Goal: Information Seeking & Learning: Learn about a topic

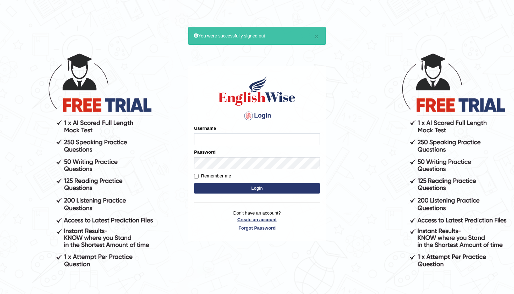
click at [264, 220] on link "Create an account" at bounding box center [257, 219] width 126 height 7
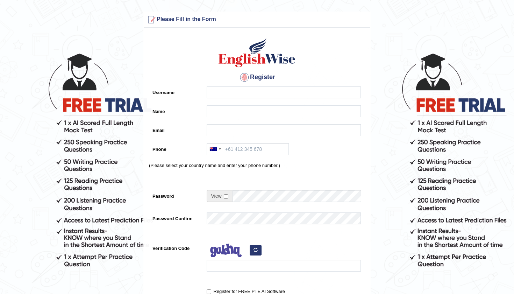
click at [212, 94] on input "Username" at bounding box center [284, 92] width 154 height 12
type input "0473549178"
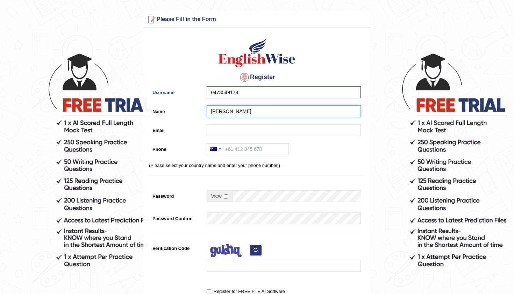
type input "Shivam Patel"
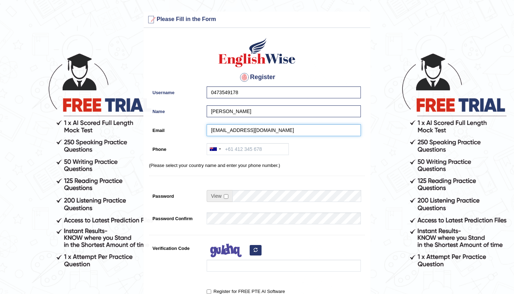
type input "shivampatel7283@gmail.com"
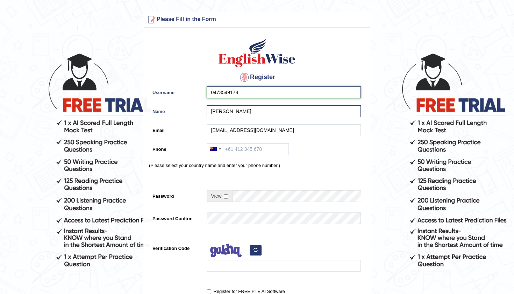
click at [256, 91] on input "0473549178" at bounding box center [284, 92] width 154 height 12
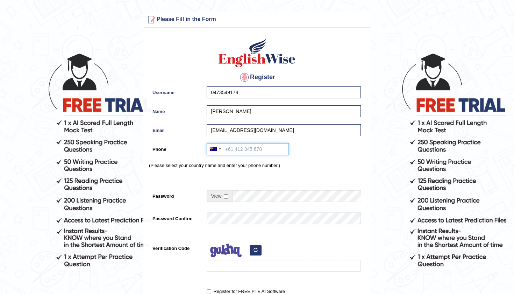
paste input "0473549178"
type input "0473549178"
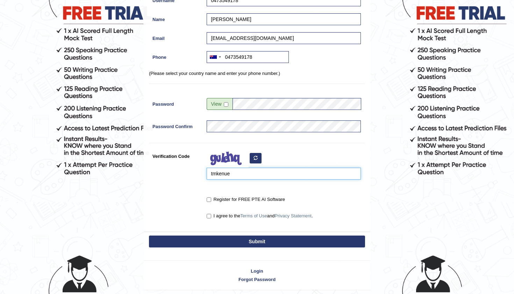
scroll to position [100, 0]
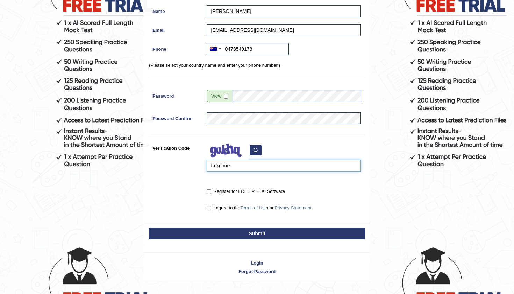
type input "tmkenue"
click at [210, 193] on input "Register for FREE PTE AI Software" at bounding box center [209, 191] width 5 height 5
checkbox input "true"
click at [210, 205] on label "I agree to the Terms of Use and Privacy Statement ." at bounding box center [260, 207] width 106 height 7
click at [210, 206] on input "I agree to the Terms of Use and Privacy Statement ." at bounding box center [209, 208] width 5 height 5
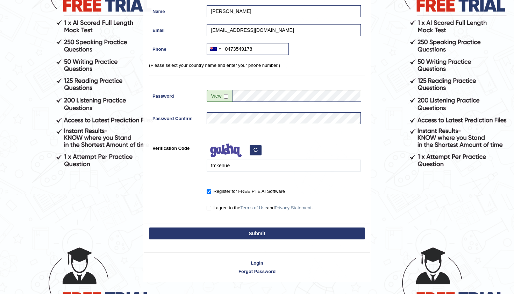
checkbox input "true"
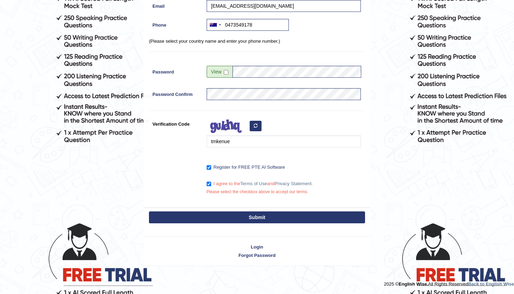
scroll to position [124, 0]
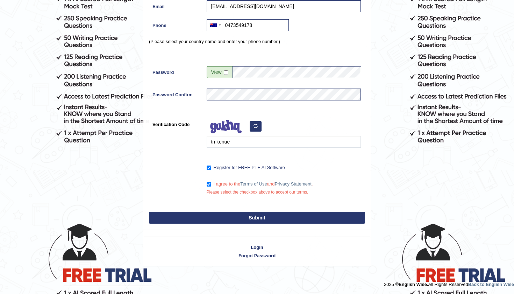
click at [228, 217] on button "Submit" at bounding box center [257, 218] width 216 height 12
type input "+61473549178"
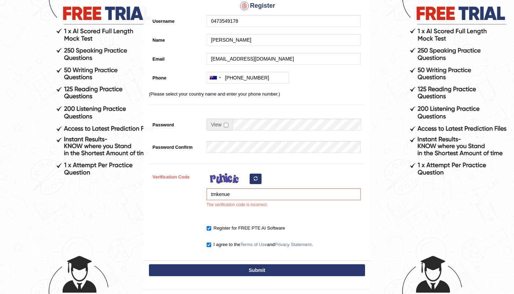
scroll to position [95, 0]
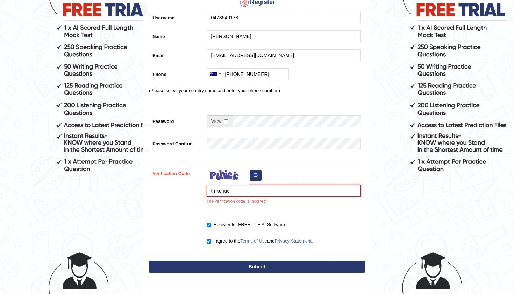
type input "tmkenuc"
click at [256, 268] on button "Submit" at bounding box center [257, 267] width 216 height 12
type input "[PHONE_NUMBER]"
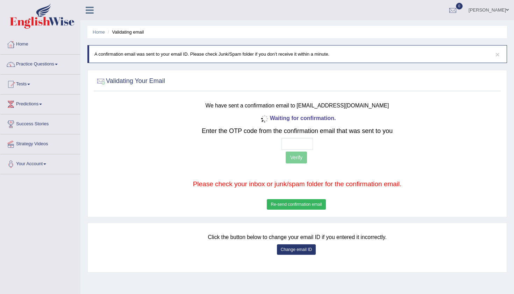
click at [287, 142] on input "text" at bounding box center [297, 144] width 31 height 12
type input "5 4 3 8"
click at [293, 155] on button "Verify" at bounding box center [296, 157] width 21 height 12
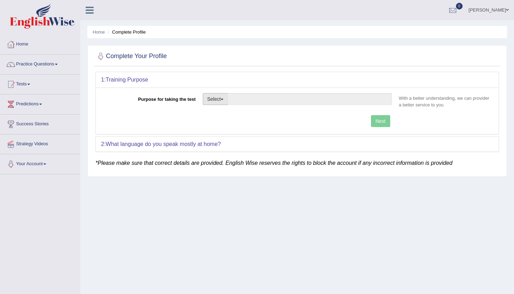
click at [217, 95] on button "Select" at bounding box center [216, 99] width 26 height 12
click at [229, 126] on link "Permanent Residency" at bounding box center [234, 123] width 62 height 9
type input "Permanent Residency"
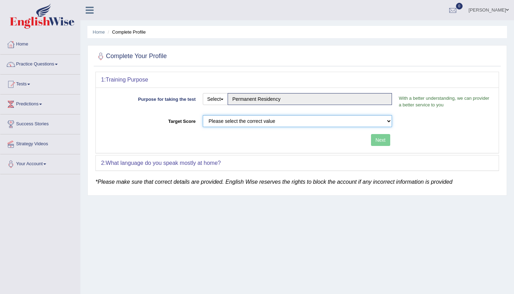
select select "65"
click at [380, 141] on button "Next" at bounding box center [380, 140] width 19 height 12
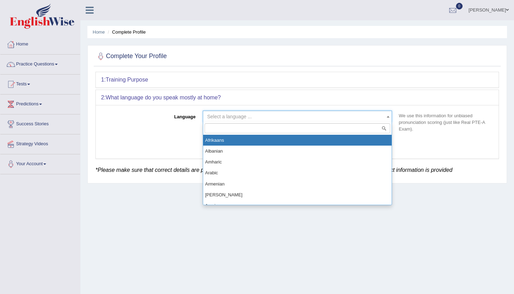
click at [267, 116] on span "Select a language ..." at bounding box center [295, 116] width 176 height 7
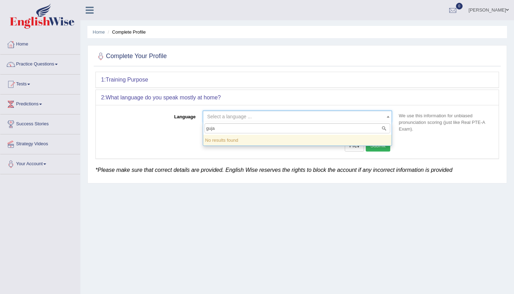
type input "guj"
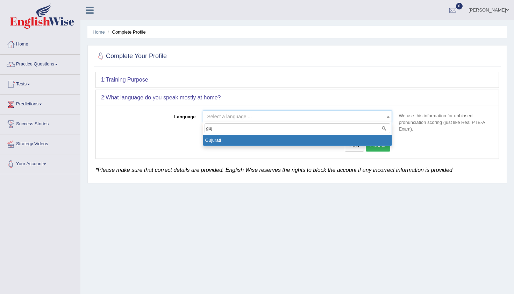
select select "Gujurati"
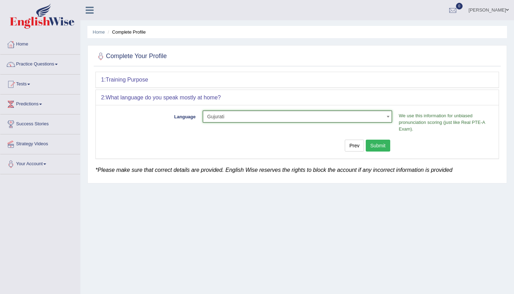
click at [378, 144] on button "Submit" at bounding box center [378, 146] width 24 height 12
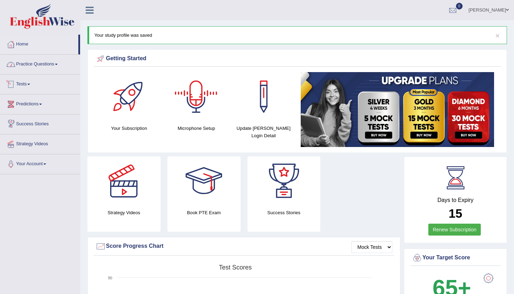
click at [36, 64] on link "Practice Questions" at bounding box center [40, 63] width 80 height 17
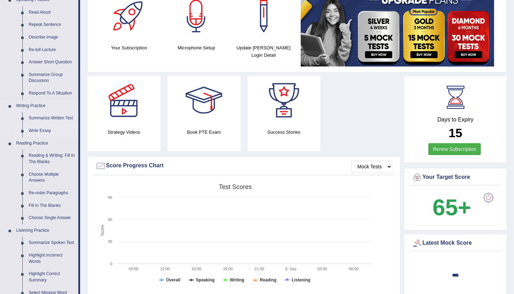
scroll to position [83, 0]
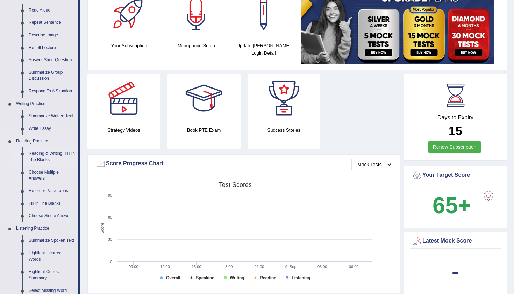
click at [46, 150] on link "Reading & Writing: Fill In The Blanks" at bounding box center [52, 156] width 53 height 19
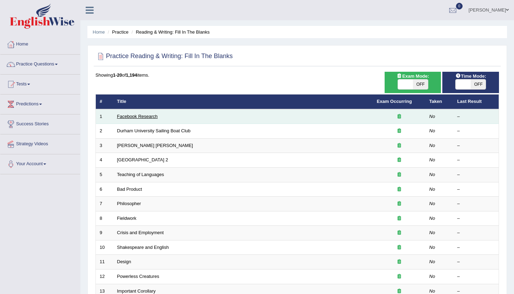
click at [148, 115] on link "Facebook Research" at bounding box center [137, 116] width 41 height 5
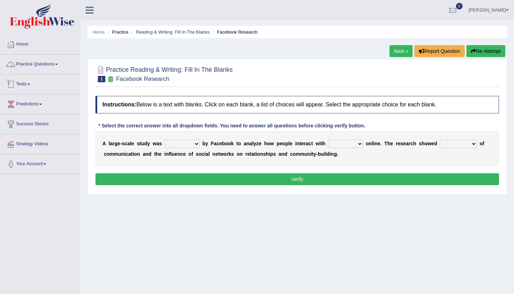
click at [54, 63] on link "Practice Questions" at bounding box center [40, 63] width 80 height 17
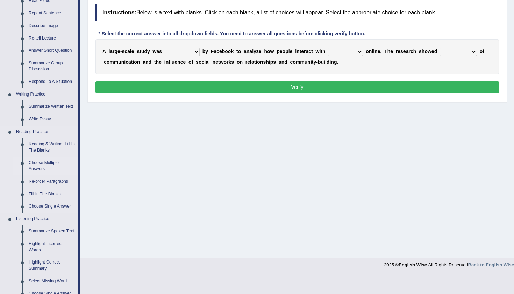
scroll to position [91, 0]
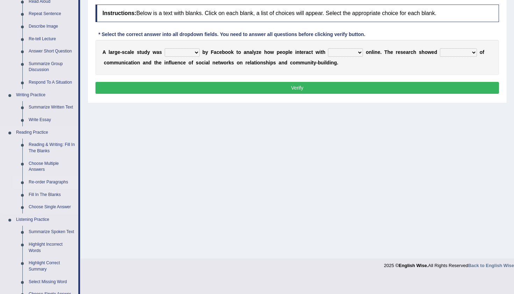
click at [54, 178] on link "Re-order Paragraphs" at bounding box center [52, 182] width 53 height 13
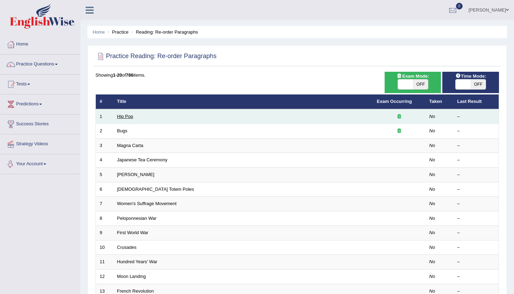
click at [124, 115] on link "Hip Pop" at bounding box center [125, 116] width 16 height 5
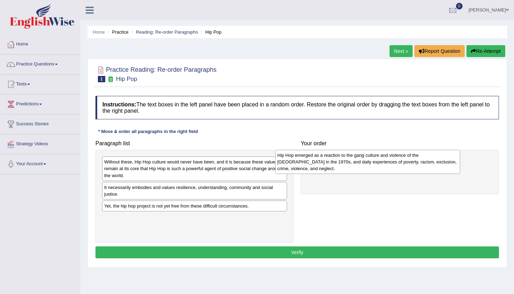
drag, startPoint x: 191, startPoint y: 169, endPoint x: 367, endPoint y: 163, distance: 176.0
click at [367, 163] on div "Hip Hop emerged as a reaction to the gang culture and violence of the South Bro…" at bounding box center [367, 162] width 185 height 24
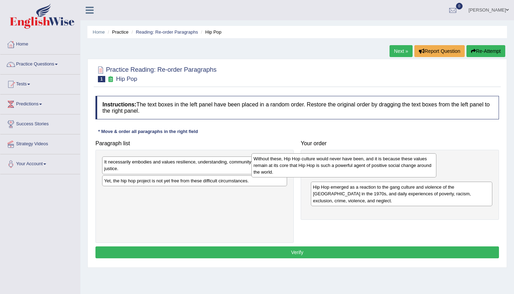
drag, startPoint x: 225, startPoint y: 161, endPoint x: 406, endPoint y: 148, distance: 181.7
click at [406, 153] on div "Without these, Hip Hop culture would never have been, and it is because these v…" at bounding box center [344, 165] width 185 height 24
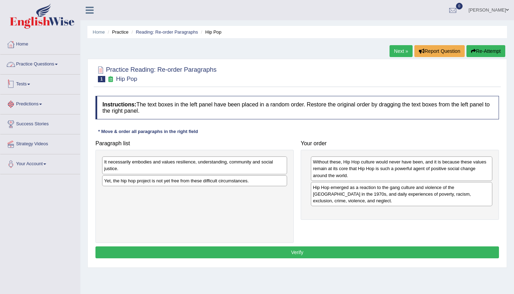
click at [16, 58] on link "Practice Questions" at bounding box center [40, 63] width 80 height 17
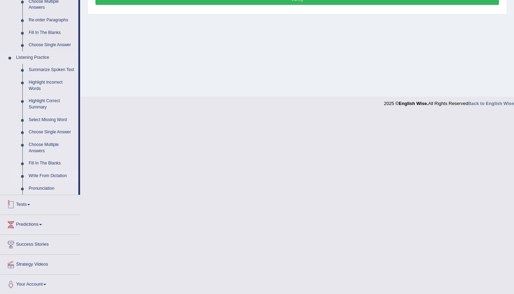
scroll to position [253, 0]
click at [42, 177] on link "Write From Dictation" at bounding box center [52, 176] width 53 height 13
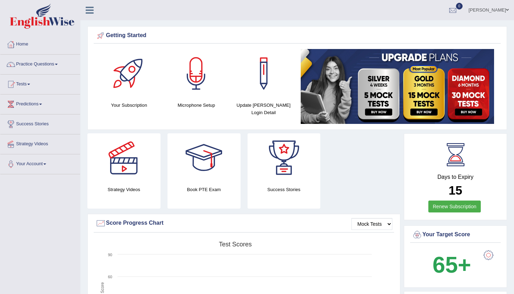
click at [18, 85] on link "Tests" at bounding box center [40, 83] width 80 height 17
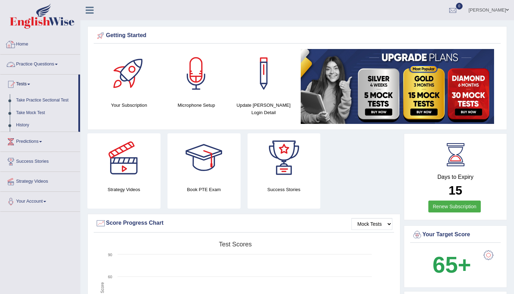
click at [45, 59] on link "Practice Questions" at bounding box center [40, 63] width 80 height 17
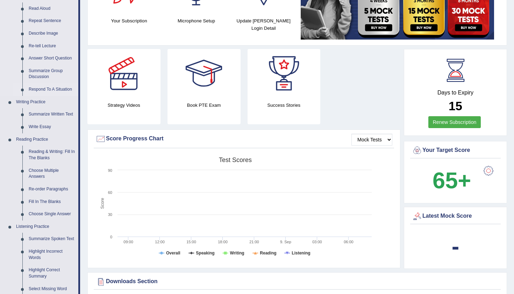
scroll to position [89, 0]
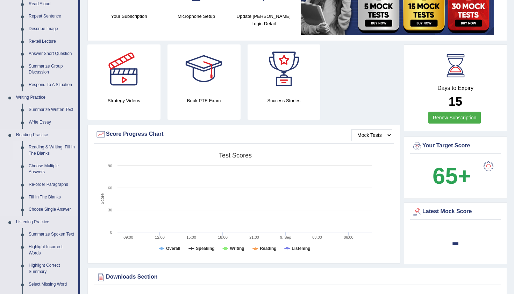
click at [47, 145] on link "Reading & Writing: Fill In The Blanks" at bounding box center [52, 150] width 53 height 19
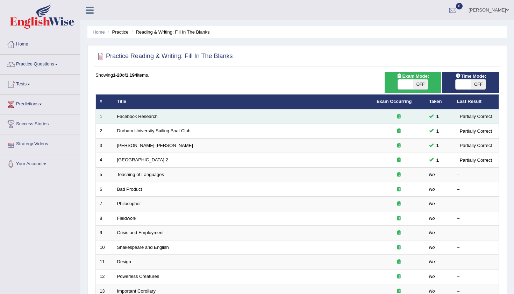
click at [143, 113] on td "Facebook Research" at bounding box center [243, 116] width 260 height 15
click at [141, 120] on td "Facebook Research" at bounding box center [243, 116] width 260 height 15
click at [143, 112] on td "Facebook Research" at bounding box center [243, 116] width 260 height 15
click at [141, 113] on td "Facebook Research" at bounding box center [243, 116] width 260 height 15
click at [140, 115] on link "Facebook Research" at bounding box center [137, 116] width 41 height 5
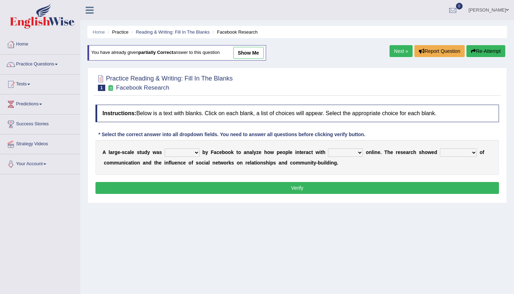
click at [252, 57] on link "show me" at bounding box center [248, 53] width 30 height 12
select select "made"
select select "each other"
select select "advantages"
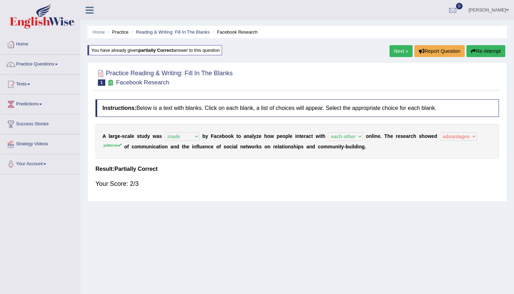
drag, startPoint x: 239, startPoint y: 145, endPoint x: 261, endPoint y: 146, distance: 22.7
click at [261, 146] on div "A l a r g e - s c a l e s t u d y w a s surveyed had asked made b y F a c e b o…" at bounding box center [297, 141] width 404 height 35
click at [403, 48] on link "Next »" at bounding box center [401, 51] width 23 height 12
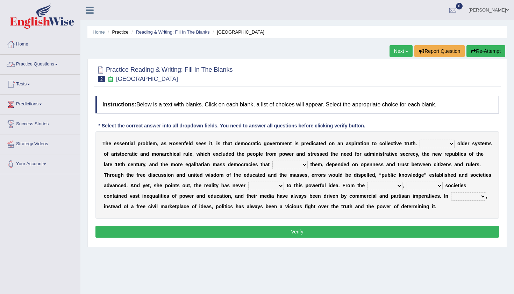
click at [22, 69] on link "Practice Questions" at bounding box center [40, 63] width 80 height 17
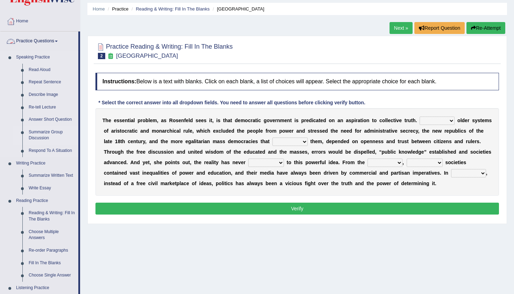
scroll to position [28, 0]
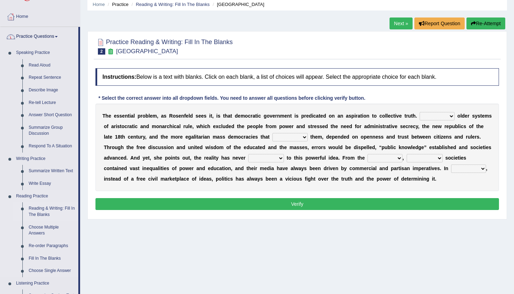
click at [43, 206] on link "Reading & Writing: Fill In The Blanks" at bounding box center [52, 211] width 53 height 19
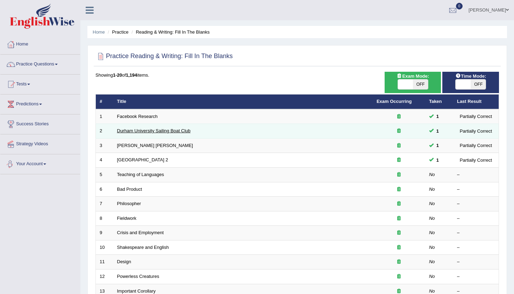
click at [129, 129] on link "Durham University Sailing Boat Club" at bounding box center [153, 130] width 73 height 5
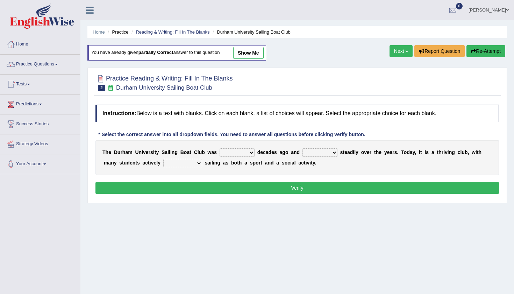
click at [262, 52] on link "show me" at bounding box center [248, 53] width 30 height 12
select select "founded"
select select "has grown"
select select "enjoying"
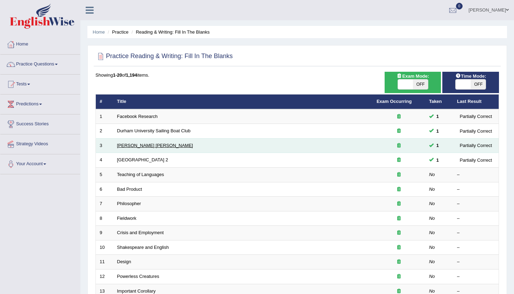
click at [130, 144] on link "[PERSON_NAME] [PERSON_NAME]" at bounding box center [155, 145] width 76 height 5
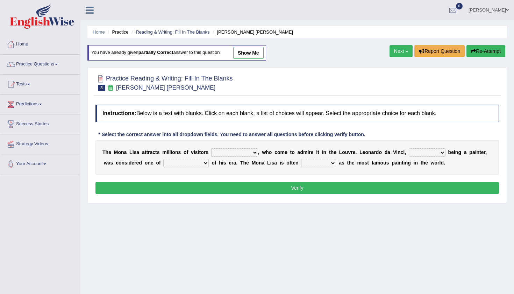
click at [260, 54] on link "show me" at bounding box center [248, 53] width 30 height 12
select select "the all year"
select select "as long as"
select select "the best artists"
select select "classified"
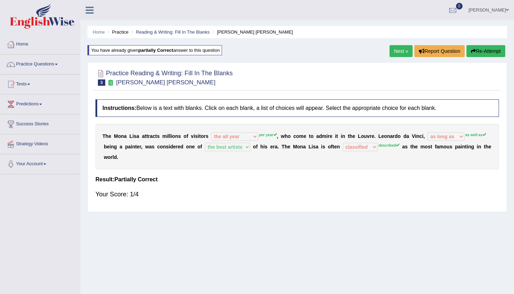
click at [396, 50] on link "Next »" at bounding box center [401, 51] width 23 height 12
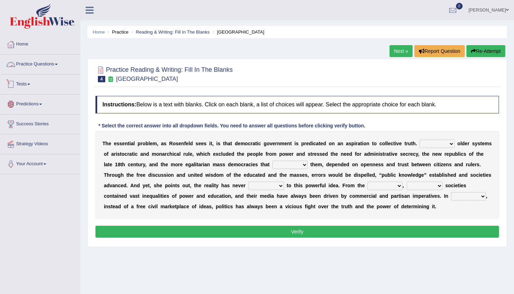
click at [20, 63] on link "Practice Questions" at bounding box center [40, 63] width 80 height 17
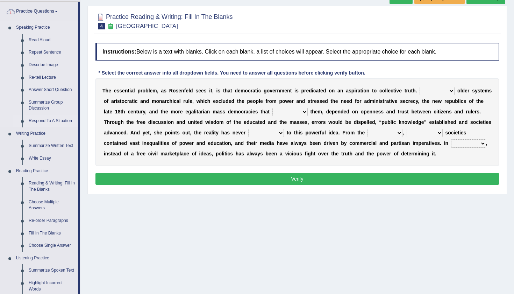
scroll to position [80, 0]
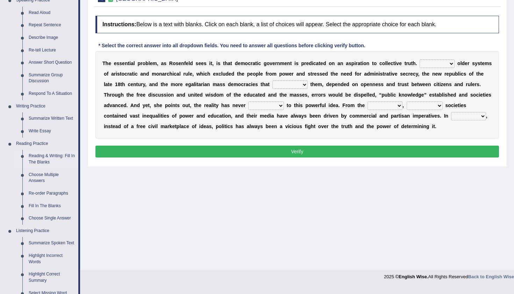
click at [43, 158] on link "Reading & Writing: Fill In The Blanks" at bounding box center [52, 159] width 53 height 19
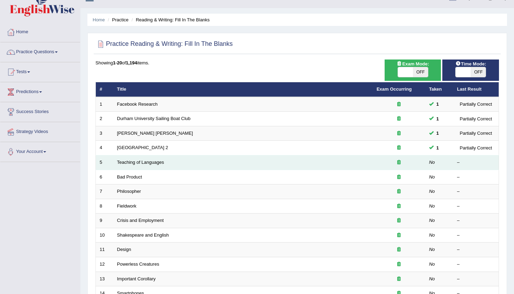
scroll to position [13, 0]
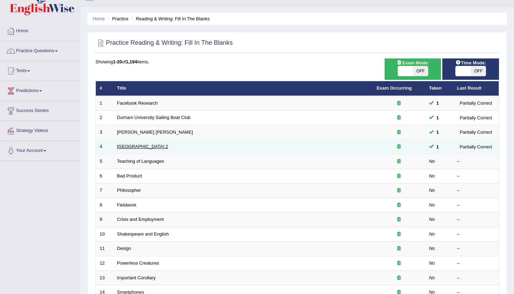
click at [148, 147] on link "[GEOGRAPHIC_DATA] 2" at bounding box center [142, 146] width 51 height 5
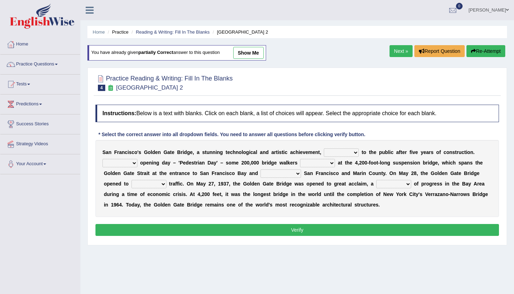
click at [246, 51] on link "show me" at bounding box center [248, 53] width 30 height 12
select select "opens"
select select "On"
select select "looked"
select select "connects"
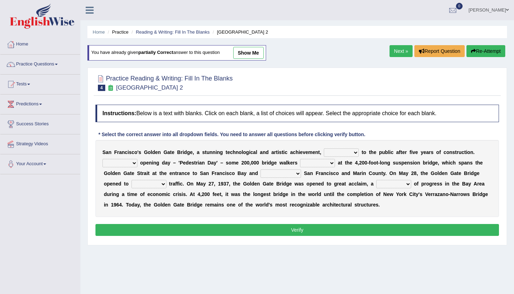
select select "vehicular"
select select "symbol"
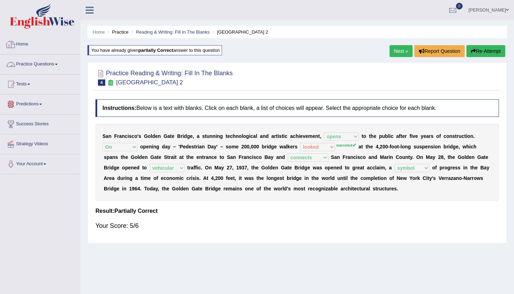
click at [28, 62] on link "Practice Questions" at bounding box center [40, 63] width 80 height 17
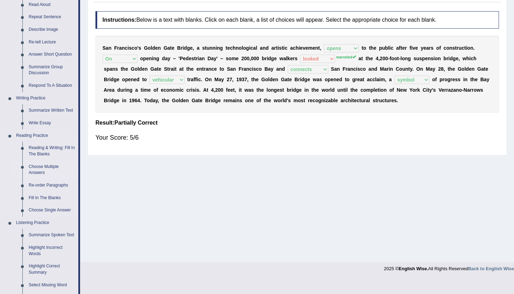
scroll to position [89, 0]
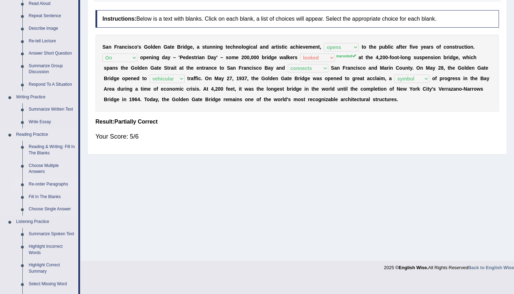
click at [47, 179] on link "Re-order Paragraphs" at bounding box center [52, 184] width 53 height 13
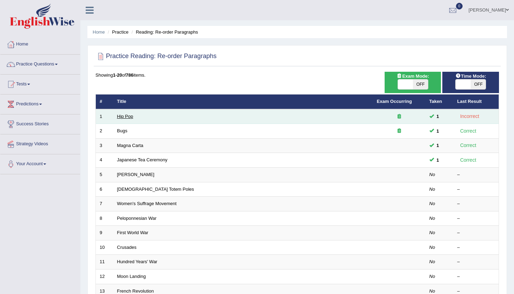
click at [127, 116] on link "Hip Pop" at bounding box center [125, 116] width 16 height 5
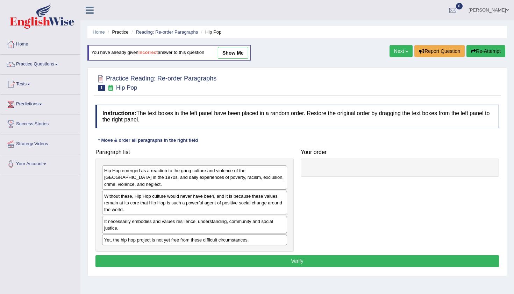
click at [234, 51] on link "show me" at bounding box center [233, 53] width 30 height 12
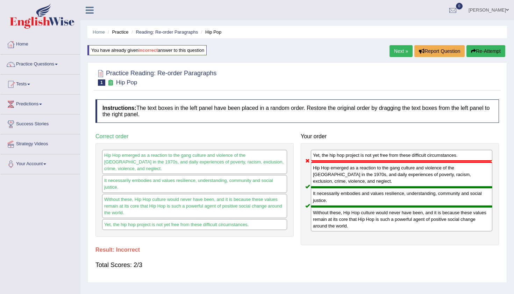
click at [136, 0] on div "[PERSON_NAME] Toggle navigation Username: 0473549178 Access Type: Online Subscr…" at bounding box center [297, 10] width 434 height 20
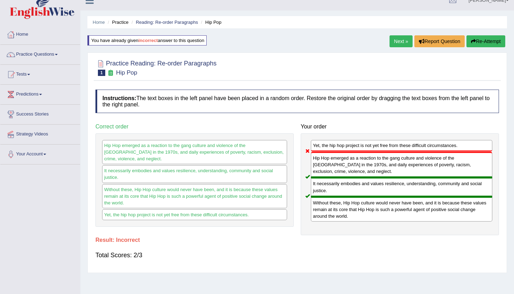
scroll to position [11, 0]
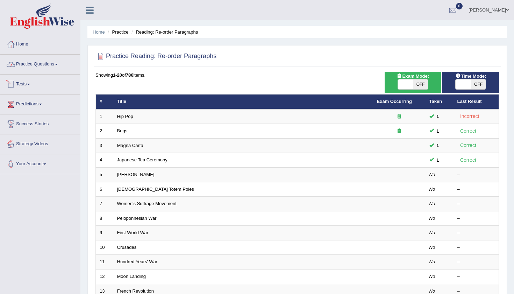
click at [31, 69] on link "Practice Questions" at bounding box center [40, 63] width 80 height 17
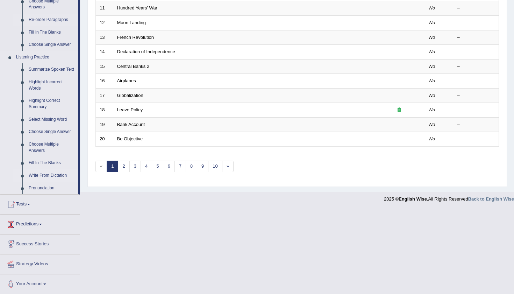
scroll to position [253, 0]
click at [44, 175] on link "Write From Dictation" at bounding box center [52, 176] width 53 height 13
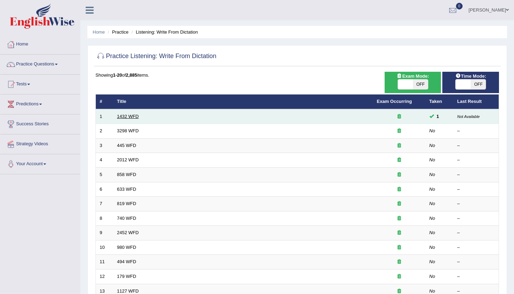
click at [131, 116] on link "1432 WFD" at bounding box center [128, 116] width 22 height 5
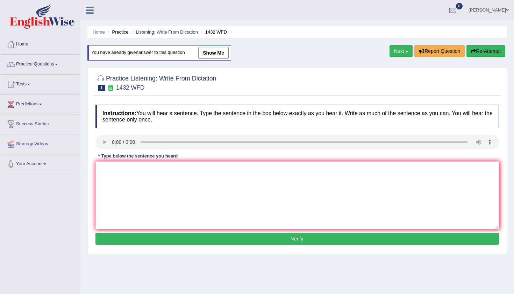
click at [224, 51] on link "show me" at bounding box center [213, 53] width 30 height 12
type textarea "More physical activity is beneficial to your health."
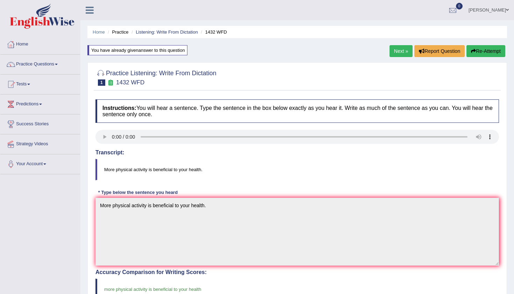
click at [394, 50] on link "Next »" at bounding box center [401, 51] width 23 height 12
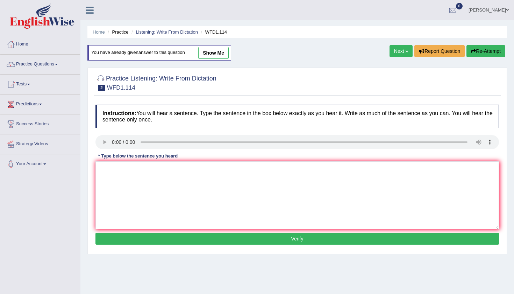
click at [218, 45] on div "You have already given answer to this question show me" at bounding box center [159, 52] width 144 height 15
click at [216, 51] on link "show me" at bounding box center [213, 53] width 30 height 12
type textarea "the authors early work is more phylosophical than experimental."
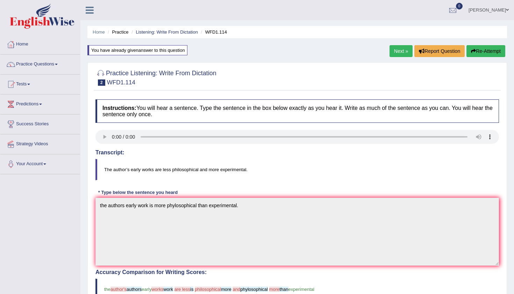
click at [399, 56] on link "Next »" at bounding box center [401, 51] width 23 height 12
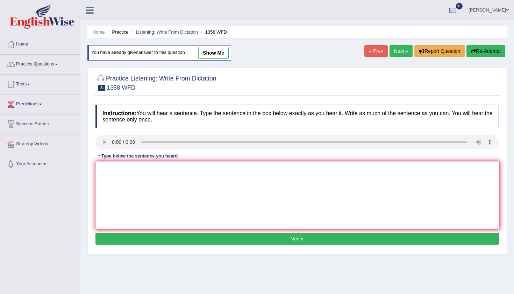
click at [213, 57] on link "show me" at bounding box center [213, 53] width 30 height 12
type textarea "Communication skills have become more important in recent years."
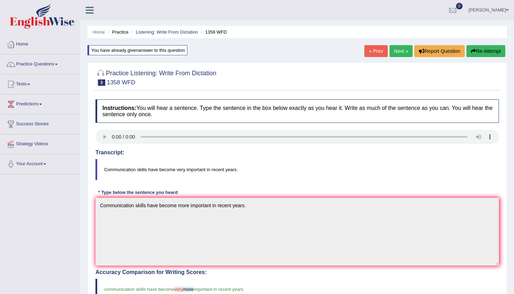
click at [399, 51] on link "Next »" at bounding box center [401, 51] width 23 height 12
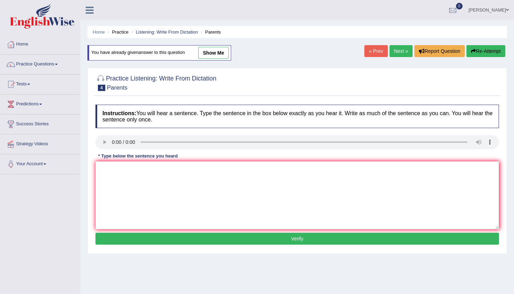
click at [217, 51] on link "show me" at bounding box center [213, 53] width 30 height 12
type textarea "Parents [DATE] are more involved in their children children's childrens educati…"
click at [394, 51] on link "Next »" at bounding box center [401, 51] width 23 height 12
click at [219, 55] on link "show me" at bounding box center [213, 53] width 30 height 12
type textarea "Parents [DATE] are more involved in their children children's childrens educati…"
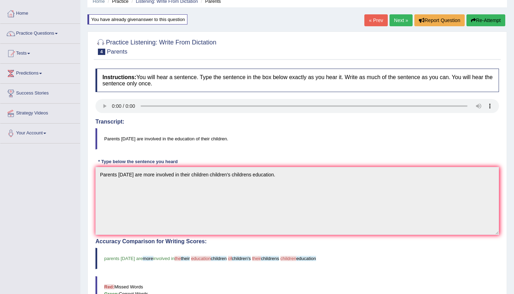
scroll to position [21, 0]
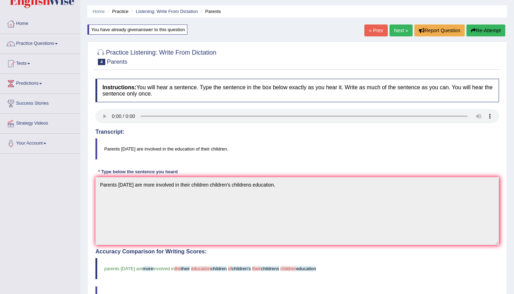
click at [392, 32] on link "Next »" at bounding box center [401, 30] width 23 height 12
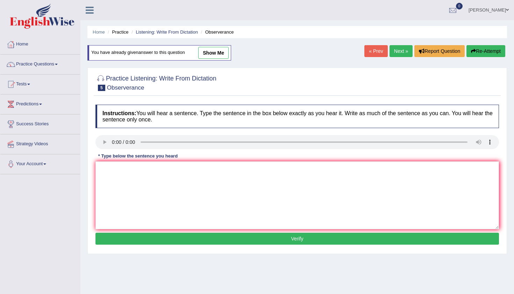
click at [209, 50] on link "show me" at bounding box center [213, 53] width 30 height 12
type textarea "Observeres waited and nervousily for their the concert."
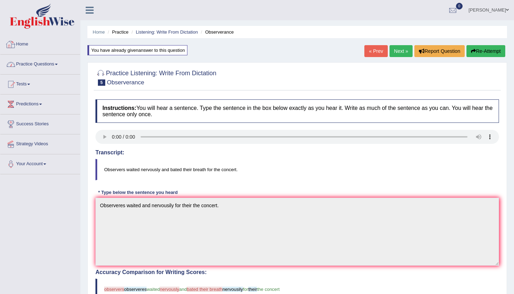
click at [22, 41] on link "Home" at bounding box center [40, 43] width 80 height 17
